Goal: Task Accomplishment & Management: Manage account settings

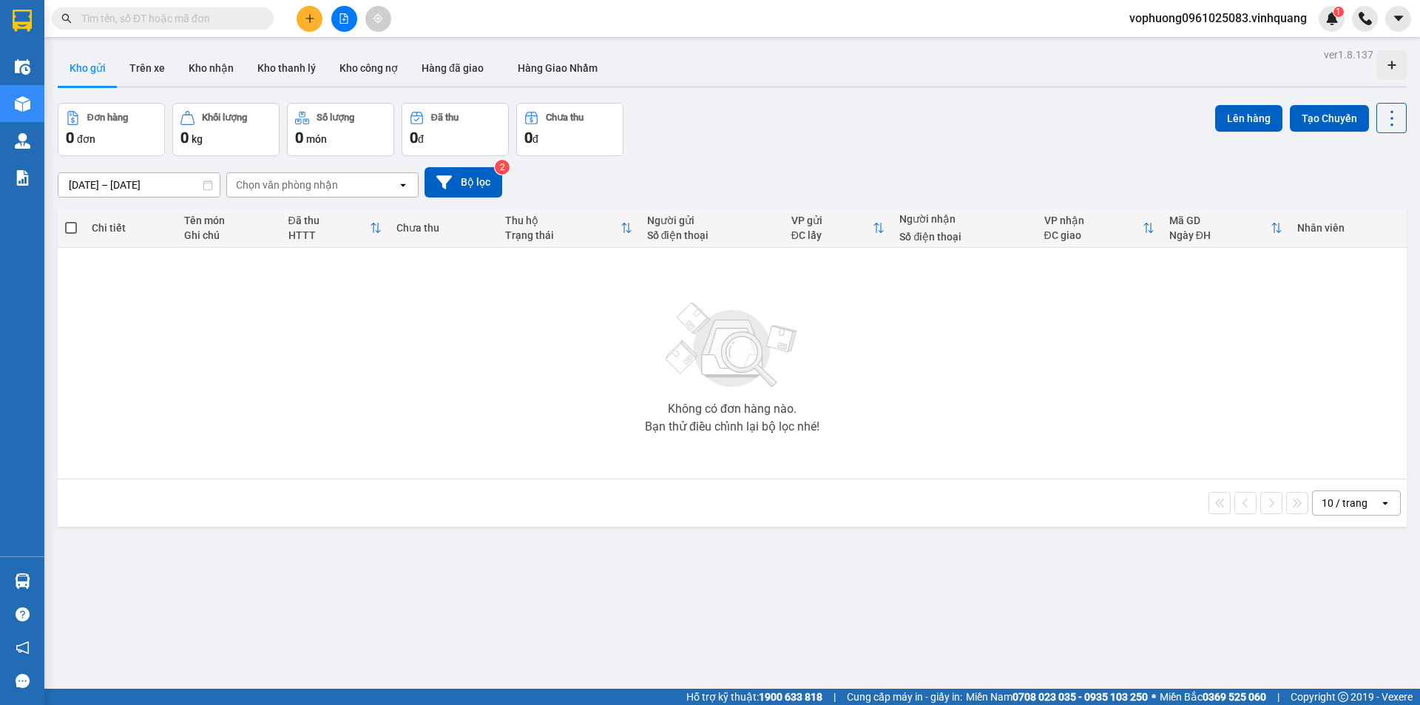
click at [219, 19] on input "text" at bounding box center [168, 18] width 175 height 16
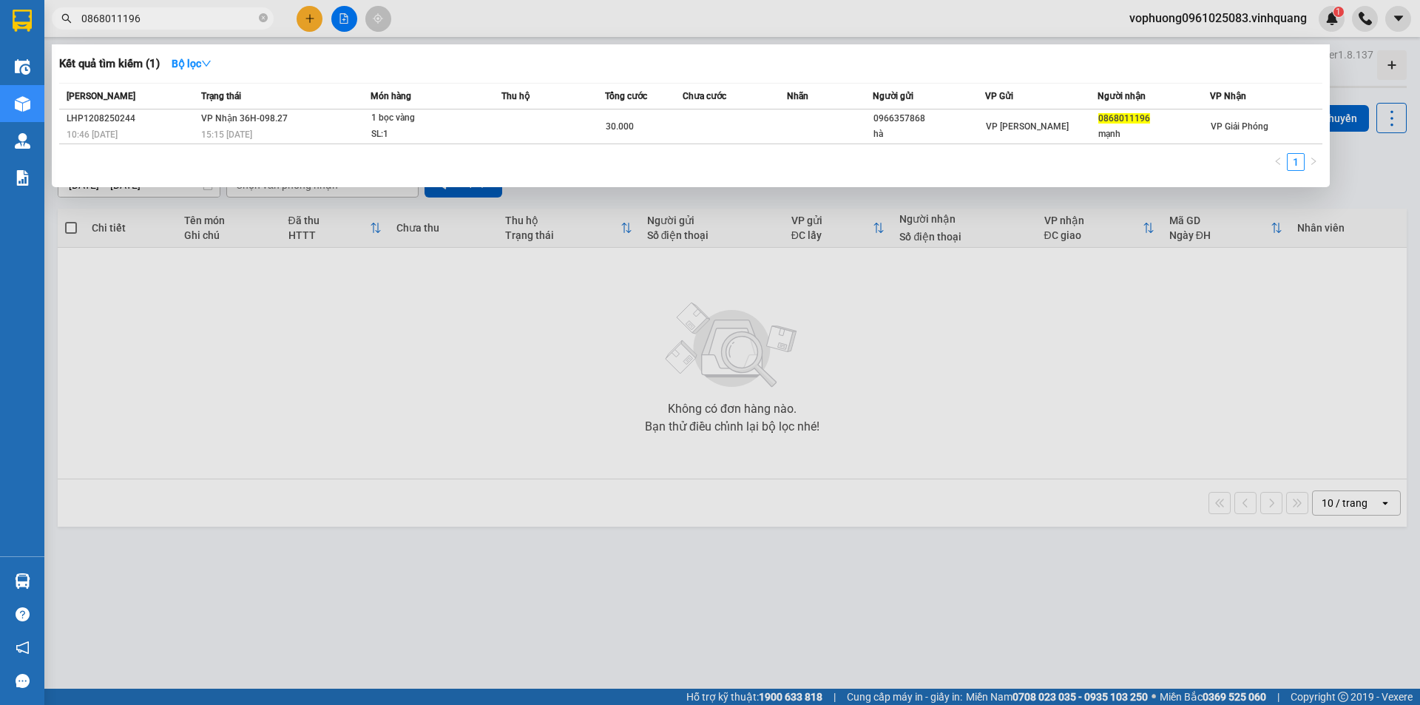
type input "0868011196"
click at [261, 19] on icon "close-circle" at bounding box center [263, 17] width 9 height 9
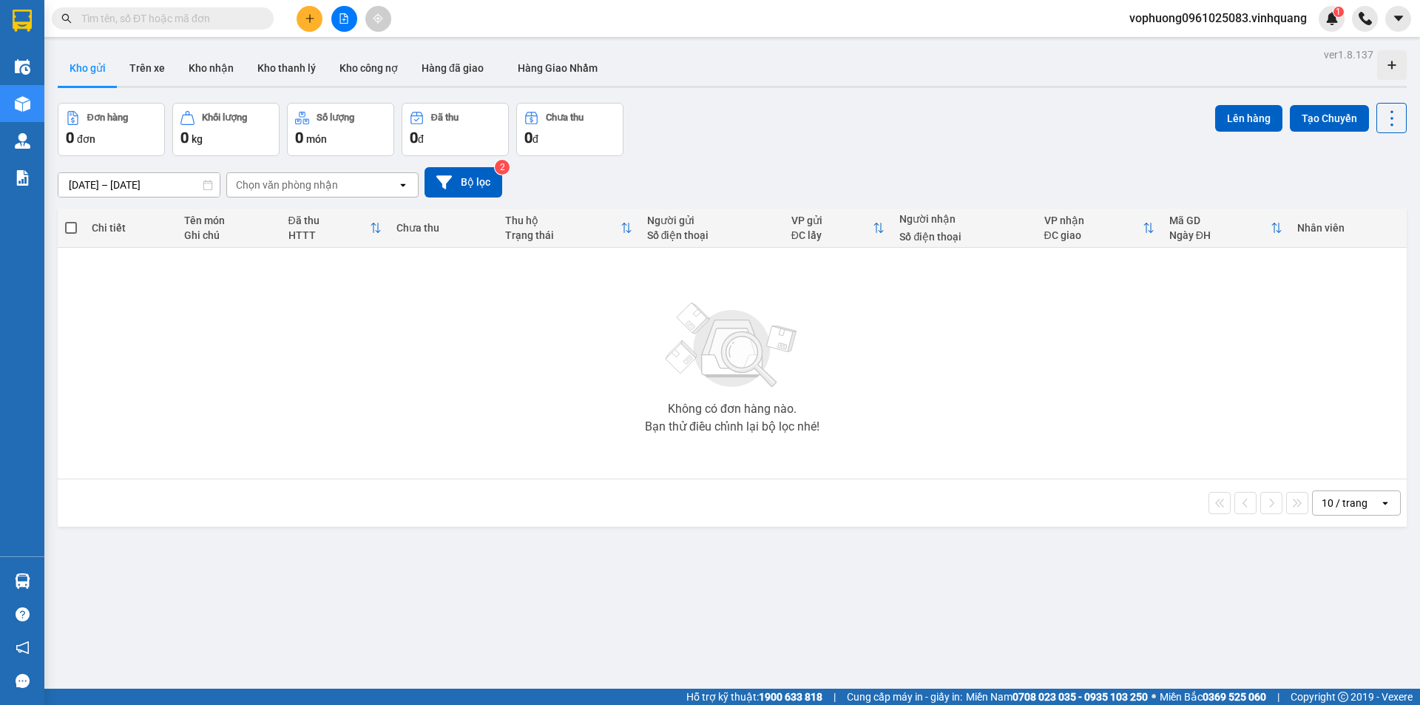
click at [237, 24] on input "text" at bounding box center [168, 18] width 175 height 16
paste input "0912211189"
type input "0912211189"
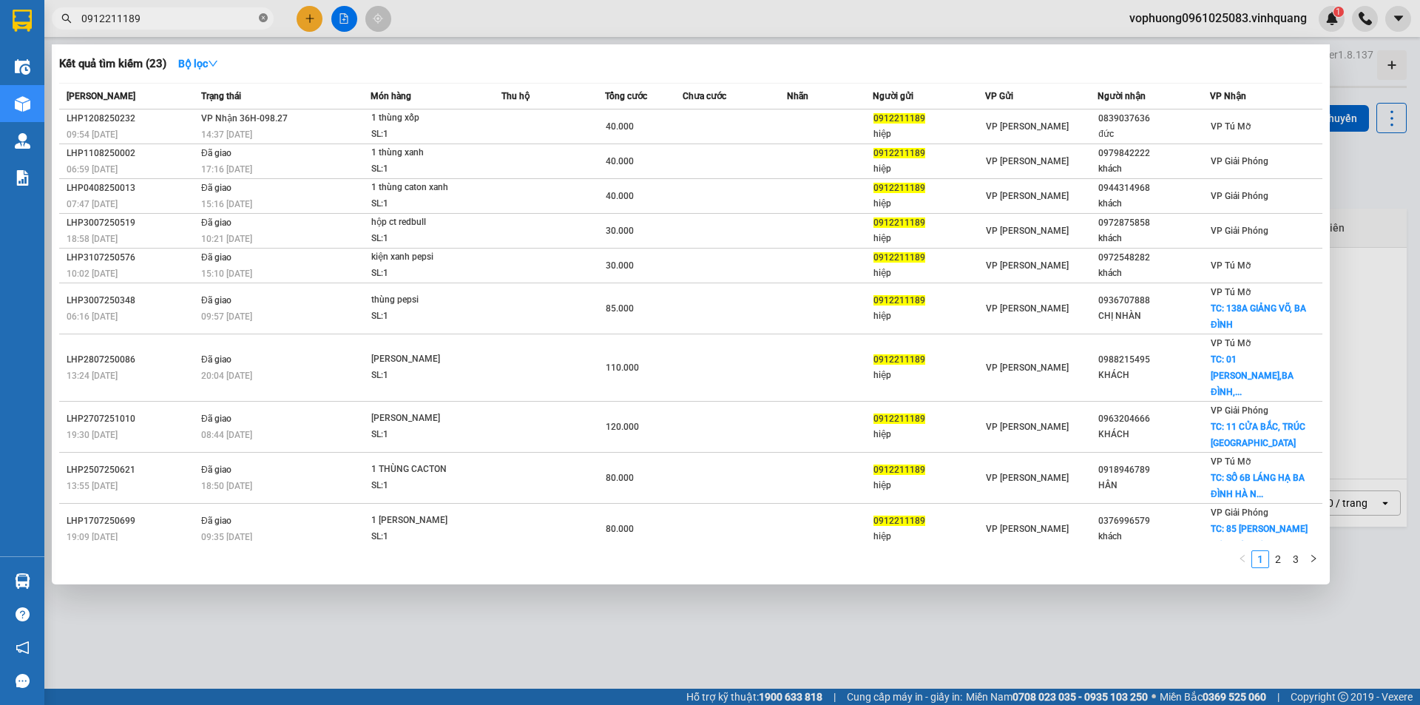
click at [262, 16] on icon "close-circle" at bounding box center [263, 17] width 9 height 9
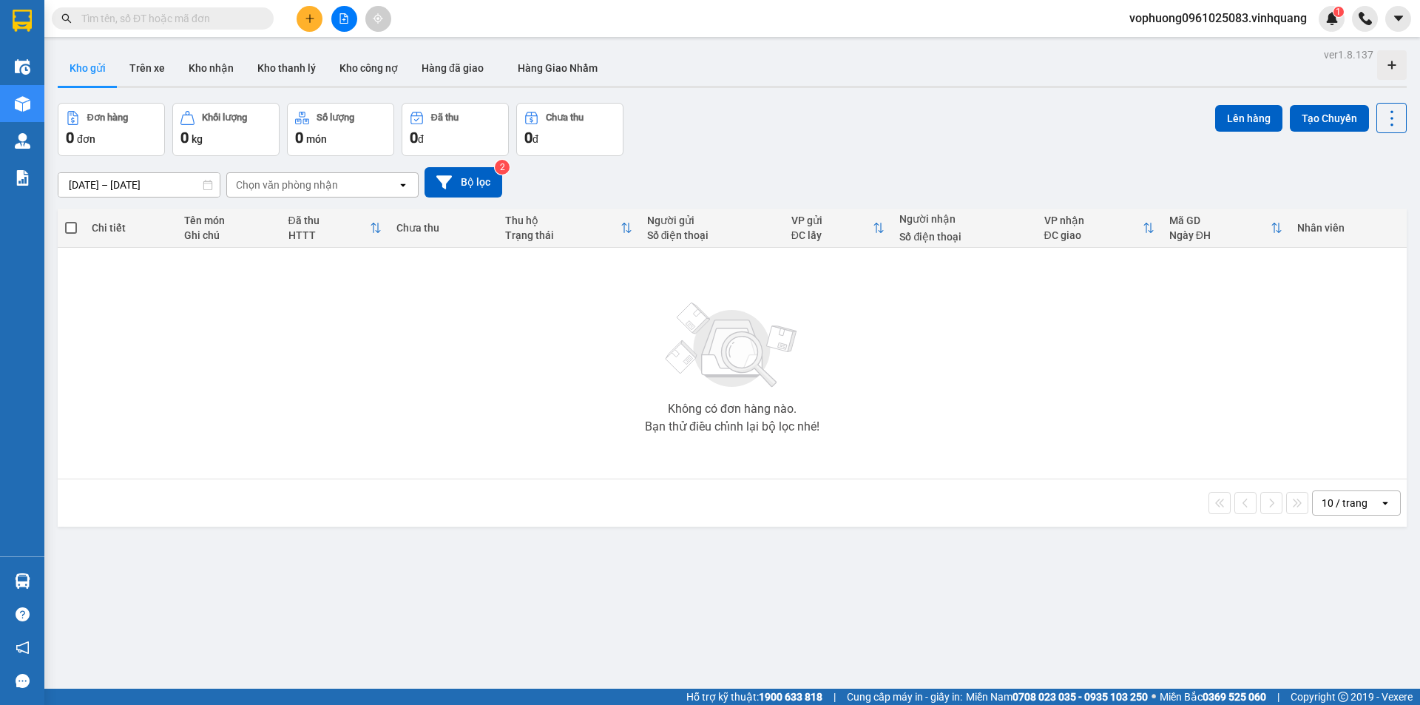
click at [223, 16] on input "text" at bounding box center [168, 18] width 175 height 16
click at [221, 21] on input "text" at bounding box center [168, 18] width 175 height 16
click at [177, 22] on input "text" at bounding box center [168, 18] width 175 height 16
click at [180, 21] on input "text" at bounding box center [168, 18] width 175 height 16
